Goal: Check status: Check status

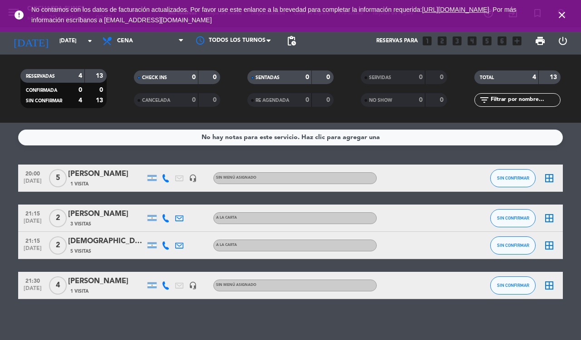
click at [143, 321] on div "No hay notas para este servicio. Haz clic para agregar una 20:00 [DATE] 5 [PERS…" at bounding box center [290, 231] width 581 height 217
click at [92, 43] on icon "arrow_drop_down" at bounding box center [89, 40] width 11 height 11
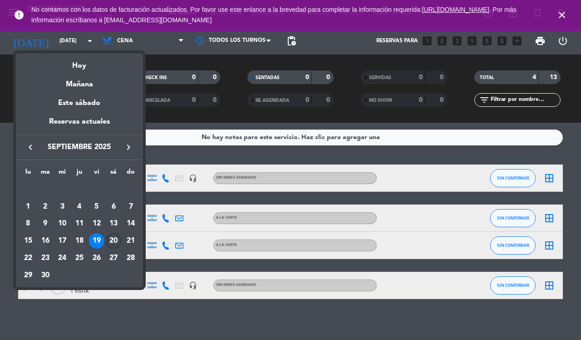
click at [113, 235] on div "20" at bounding box center [113, 240] width 15 height 15
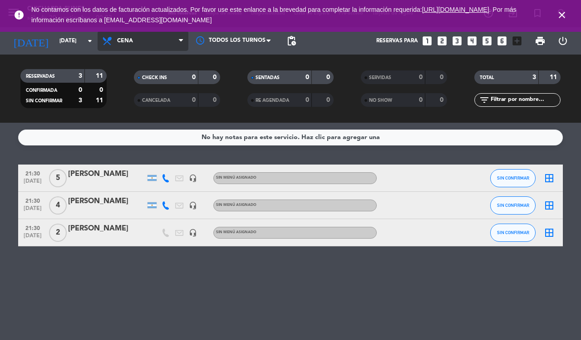
click at [180, 37] on icon at bounding box center [181, 40] width 4 height 7
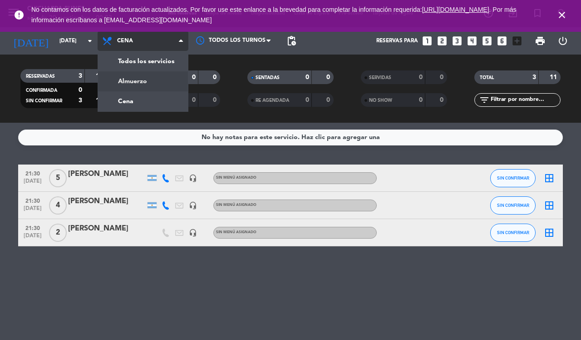
click at [150, 79] on div "menu CHICHARRA [PERSON_NAME] [DATE] 20. septiembre - 00:03 Mis reservas Mapa de…" at bounding box center [290, 61] width 581 height 123
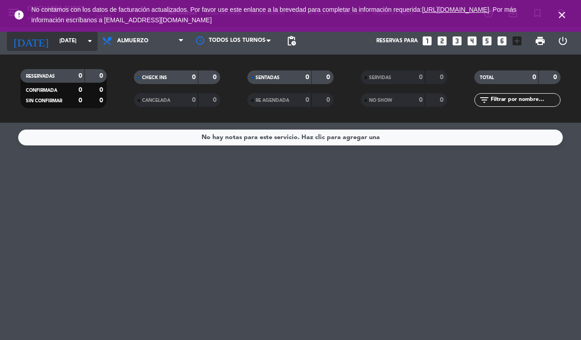
click at [88, 41] on icon "arrow_drop_down" at bounding box center [89, 40] width 11 height 11
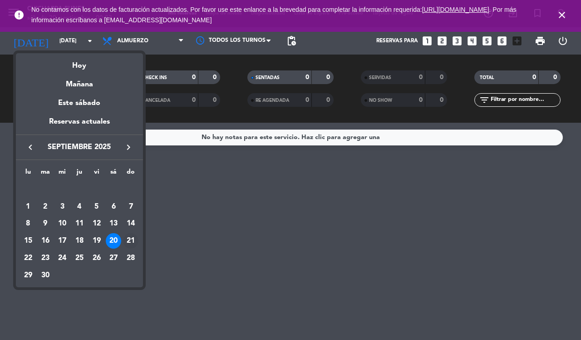
click at [130, 239] on div "21" at bounding box center [130, 240] width 15 height 15
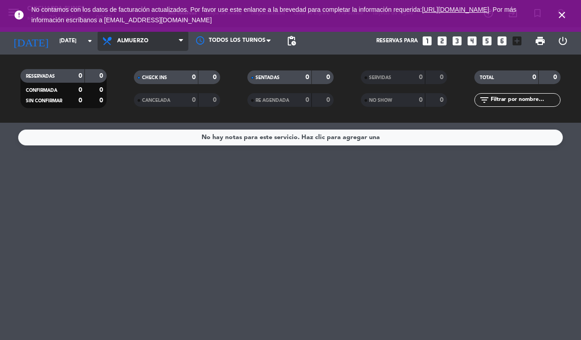
click at [182, 42] on icon at bounding box center [181, 40] width 4 height 7
click at [177, 84] on div "menu CHICHARRA [PERSON_NAME] [DATE] 20. septiembre - 00:03 Mis reservas Mapa de…" at bounding box center [290, 61] width 581 height 123
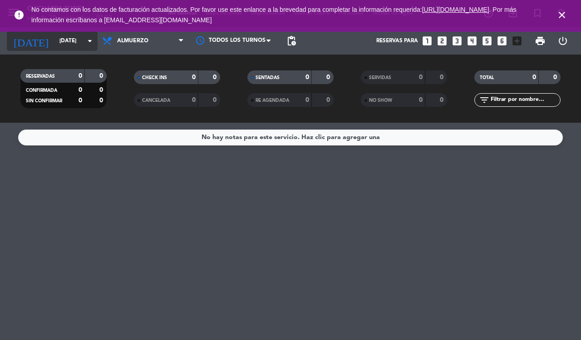
click at [93, 41] on icon "arrow_drop_down" at bounding box center [89, 40] width 11 height 11
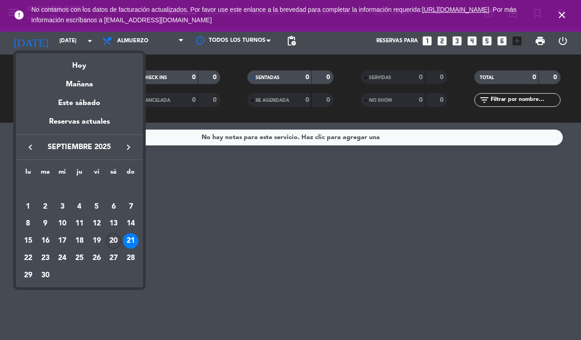
click at [110, 237] on div "20" at bounding box center [113, 240] width 15 height 15
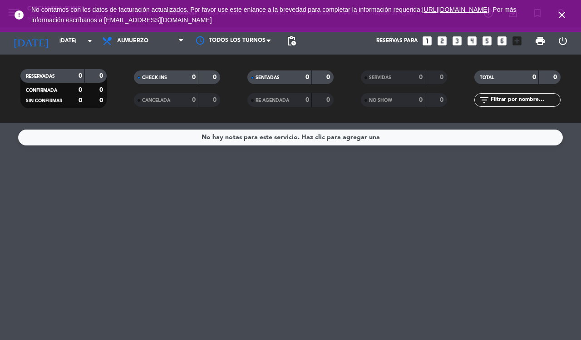
type input "[DATE]"
click at [181, 46] on span "Almuerzo" at bounding box center [143, 41] width 91 height 20
click at [145, 100] on div "menu CHICHARRA [PERSON_NAME] [DATE] 20. septiembre - 00:03 Mis reservas Mapa de…" at bounding box center [290, 61] width 581 height 123
